Goal: Check status: Check status

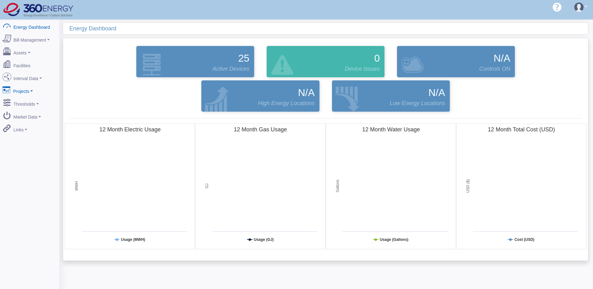
click at [30, 84] on link "Projects" at bounding box center [29, 90] width 61 height 13
click at [27, 101] on link "Dashboard" at bounding box center [29, 101] width 61 height 11
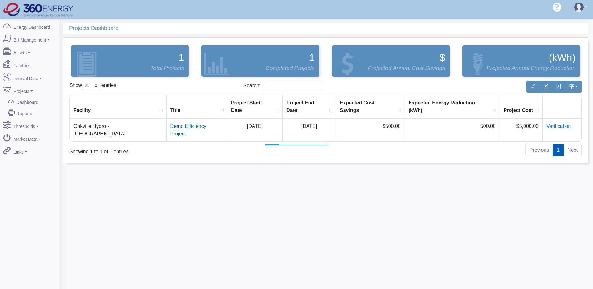
select select "25"
click at [167, 119] on td "Demo Efficiency Project" at bounding box center [197, 130] width 61 height 23
click at [170, 124] on link "Demo Efficiency Project" at bounding box center [188, 130] width 36 height 13
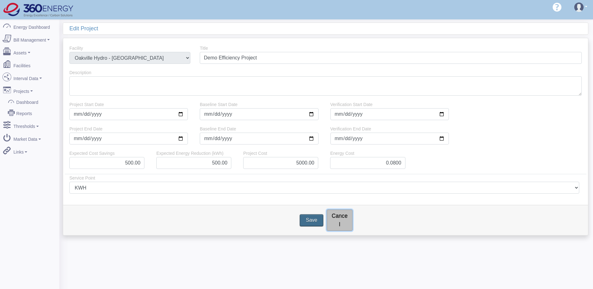
click at [348, 218] on link "Cancel" at bounding box center [340, 220] width 26 height 21
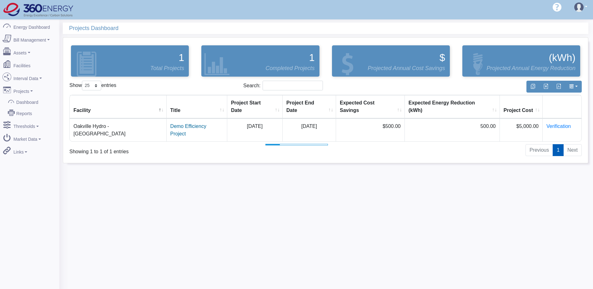
select select "25"
click at [557, 124] on link "Verification" at bounding box center [559, 126] width 24 height 5
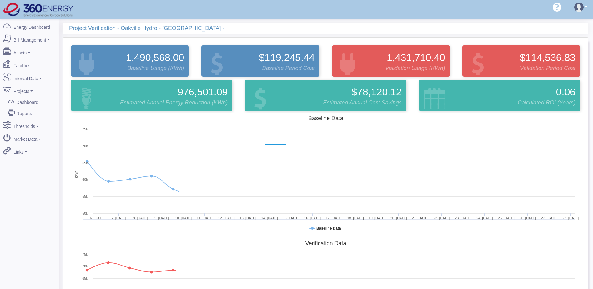
select select "25"
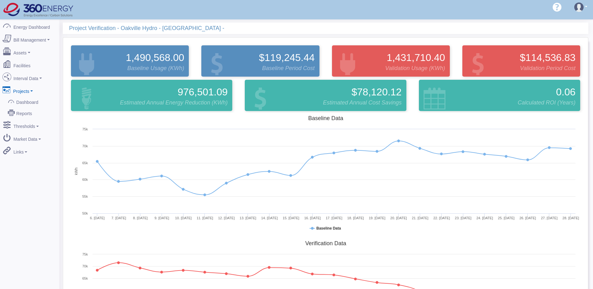
click at [23, 88] on link "Projects" at bounding box center [29, 90] width 61 height 13
click at [25, 97] on link "Dashboard" at bounding box center [29, 101] width 61 height 11
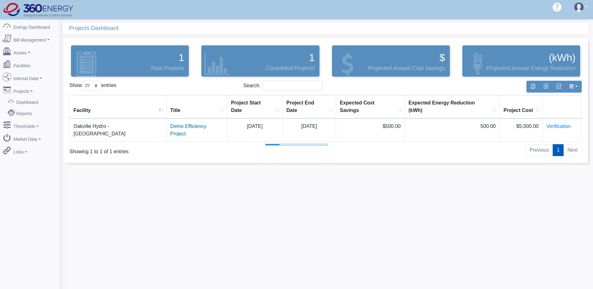
select select "25"
click at [33, 77] on link "Interval Data" at bounding box center [29, 77] width 61 height 13
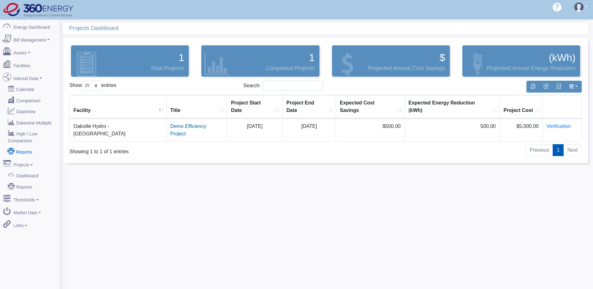
click at [19, 146] on link "Reports" at bounding box center [29, 151] width 61 height 11
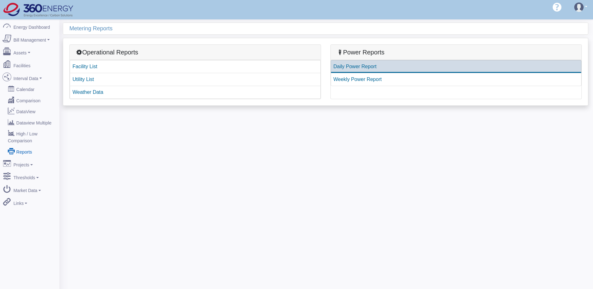
click at [370, 68] on link "Daily Power Report" at bounding box center [456, 66] width 251 height 13
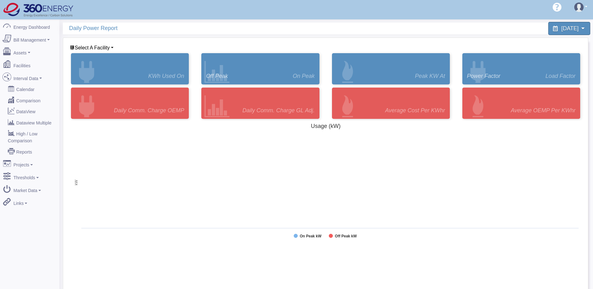
click at [567, 27] on span "August 11, 2025" at bounding box center [570, 28] width 17 height 6
click at [102, 47] on span "Select A Facility" at bounding box center [92, 47] width 35 height 5
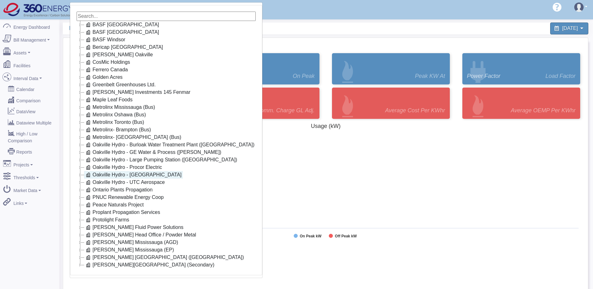
click at [131, 175] on link "Oakville Hydro - Ropak" at bounding box center [133, 175] width 99 height 8
